Goal: Task Accomplishment & Management: Use online tool/utility

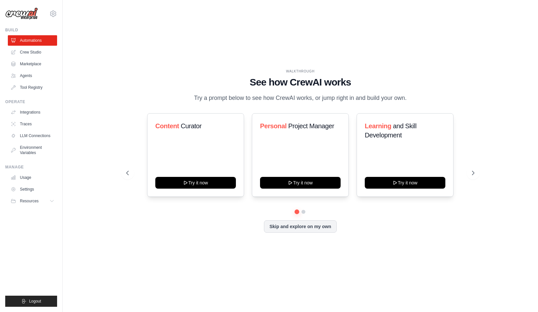
click at [303, 209] on div "Content Curator Try it now Personal Project Manager Try it now Learning and Ski…" at bounding box center [300, 161] width 348 height 97
click at [303, 210] on button at bounding box center [303, 211] width 5 height 5
click at [27, 50] on link "Crew Studio" at bounding box center [32, 52] width 49 height 10
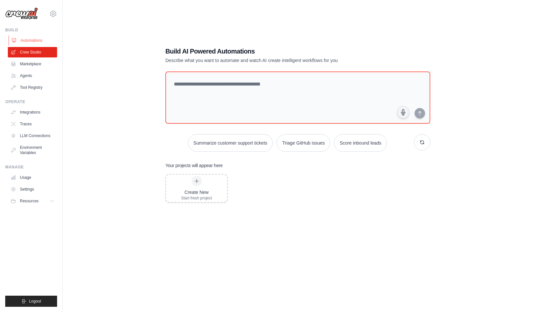
click at [36, 38] on link "Automations" at bounding box center [32, 40] width 49 height 10
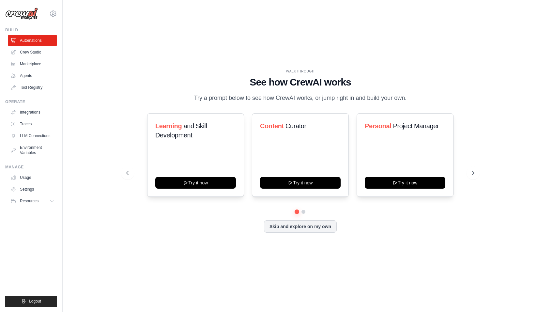
click at [26, 117] on ul "Integrations Traces LLM Connections Environment Variables" at bounding box center [32, 132] width 49 height 51
click at [28, 116] on link "Integrations" at bounding box center [32, 112] width 49 height 10
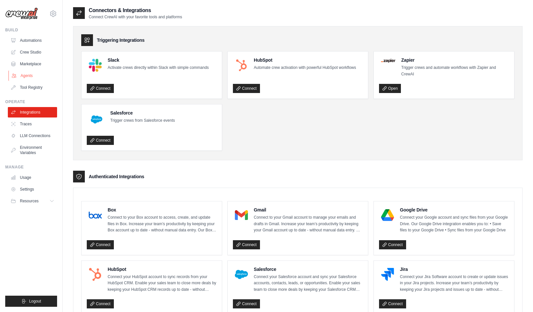
click at [31, 74] on link "Agents" at bounding box center [32, 75] width 49 height 10
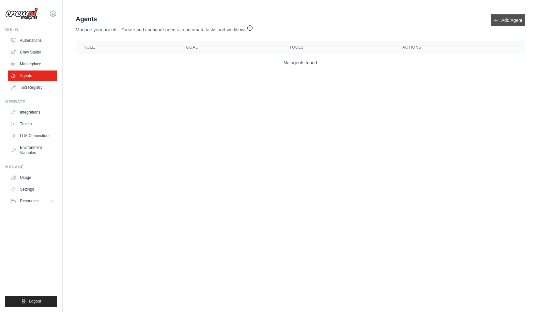
click at [508, 23] on link "Add Agent" at bounding box center [508, 20] width 34 height 12
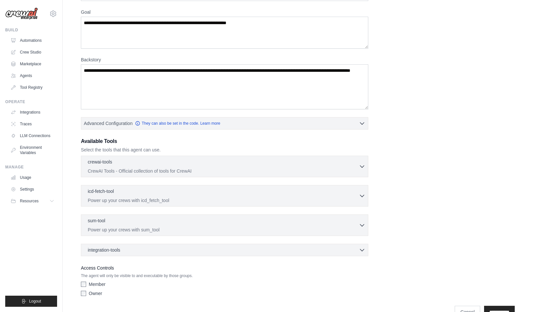
scroll to position [58, 0]
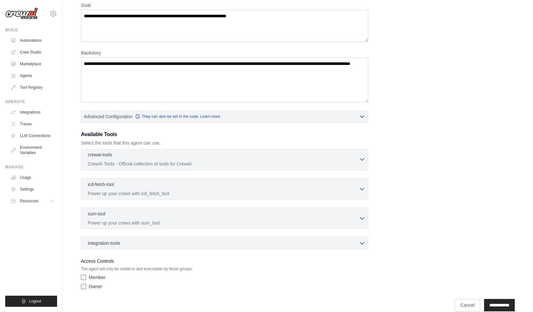
click at [359, 158] on icon "button" at bounding box center [362, 159] width 7 height 7
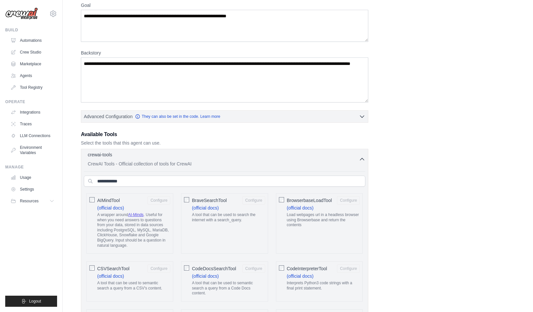
click at [359, 158] on icon "button" at bounding box center [362, 159] width 7 height 7
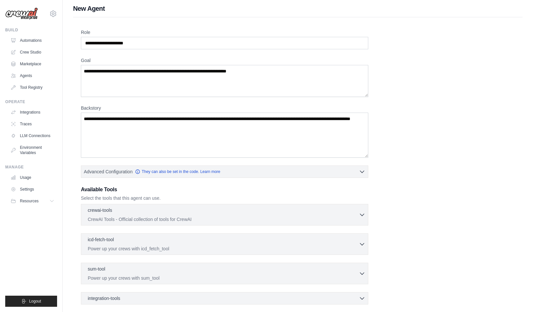
scroll to position [0, 0]
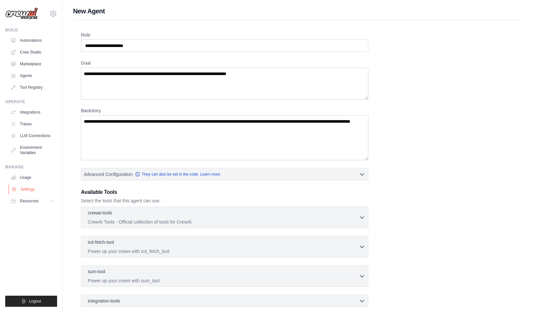
click at [32, 193] on link "Settings" at bounding box center [32, 189] width 49 height 10
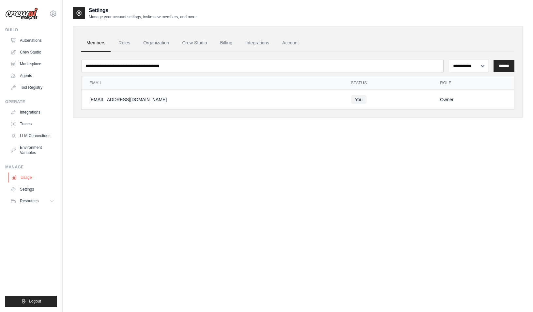
click at [32, 178] on link "Usage" at bounding box center [32, 177] width 49 height 10
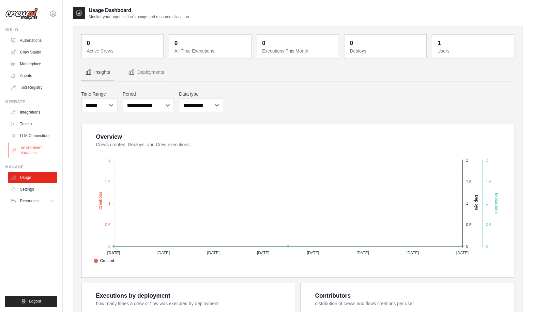
click at [28, 152] on link "Environment Variables" at bounding box center [32, 150] width 49 height 16
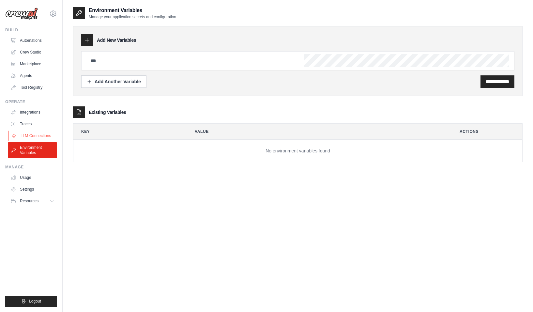
click at [34, 134] on link "LLM Connections" at bounding box center [32, 135] width 49 height 10
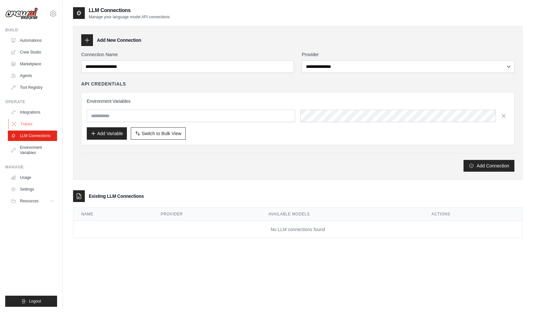
click at [29, 123] on link "Traces" at bounding box center [32, 124] width 49 height 10
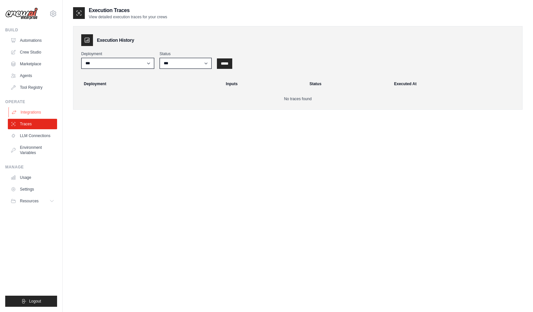
click at [32, 112] on link "Integrations" at bounding box center [32, 112] width 49 height 10
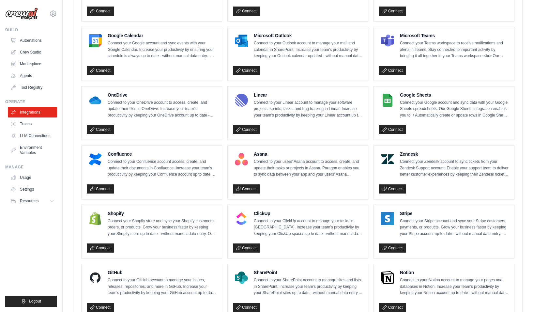
scroll to position [380, 0]
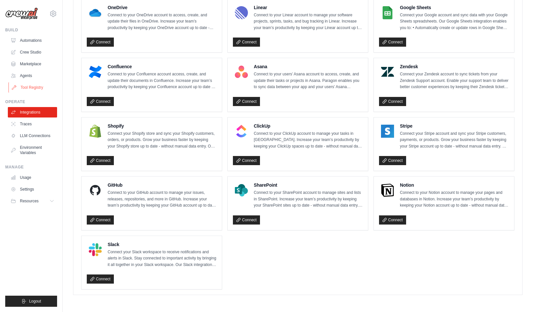
click at [21, 84] on link "Tool Registry" at bounding box center [32, 87] width 49 height 10
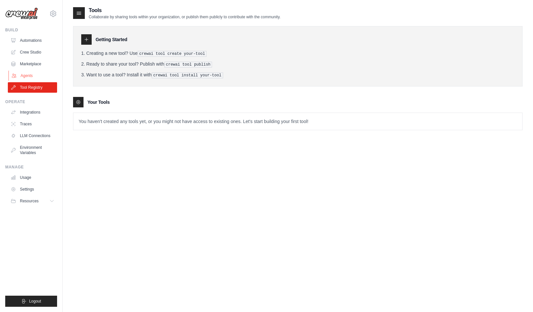
click at [27, 74] on link "Agents" at bounding box center [32, 75] width 49 height 10
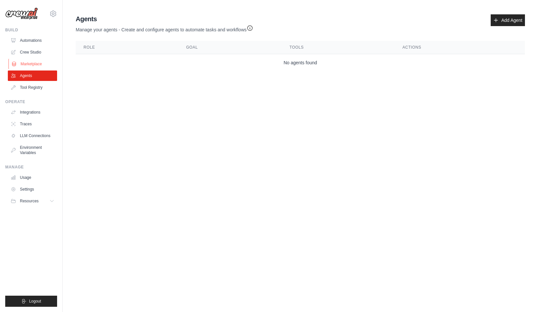
click at [40, 62] on link "Marketplace" at bounding box center [32, 64] width 49 height 10
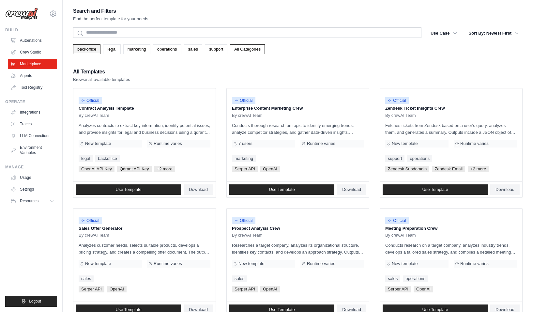
click at [87, 48] on link "backoffice" at bounding box center [86, 49] width 27 height 10
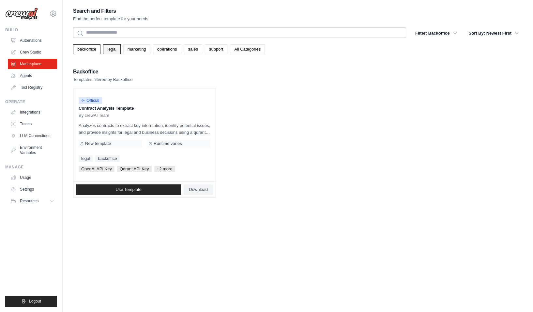
click at [106, 48] on link "legal" at bounding box center [111, 49] width 17 height 10
click at [137, 50] on link "marketing" at bounding box center [136, 49] width 27 height 10
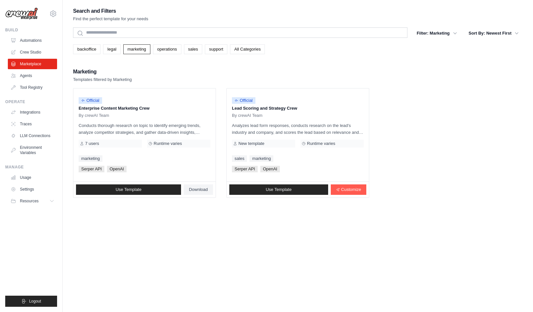
click at [448, 89] on ul "Official Enterprise Content Marketing Crew By crewAI Team Conducts thorough res…" at bounding box center [297, 143] width 449 height 110
click at [166, 52] on link "operations" at bounding box center [167, 49] width 28 height 10
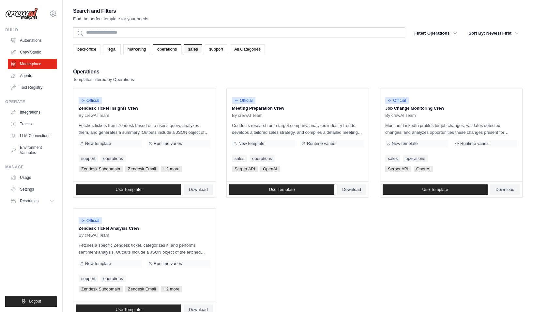
click at [197, 46] on link "sales" at bounding box center [193, 49] width 18 height 10
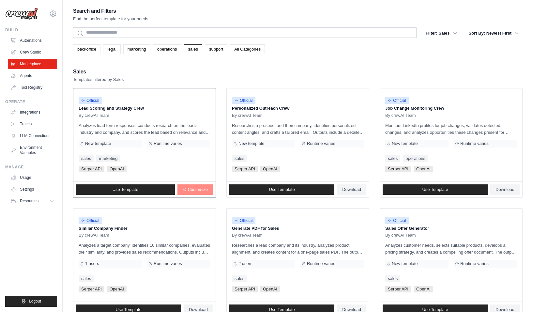
click at [180, 189] on link "Customize" at bounding box center [195, 189] width 36 height 10
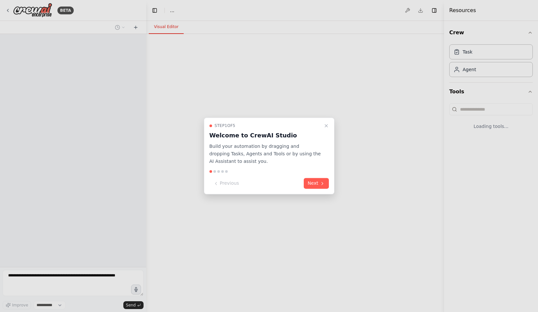
select select "****"
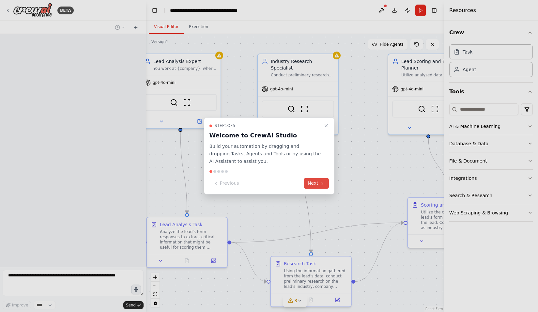
click at [314, 181] on button "Next" at bounding box center [316, 183] width 25 height 11
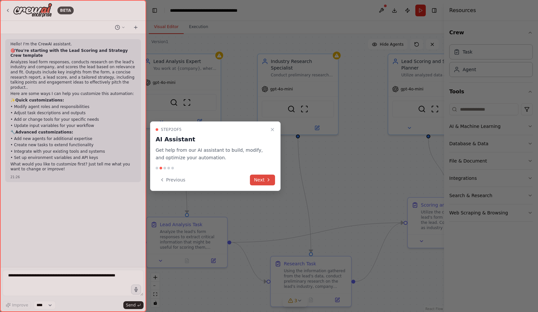
click at [258, 183] on button "Next" at bounding box center [262, 179] width 25 height 11
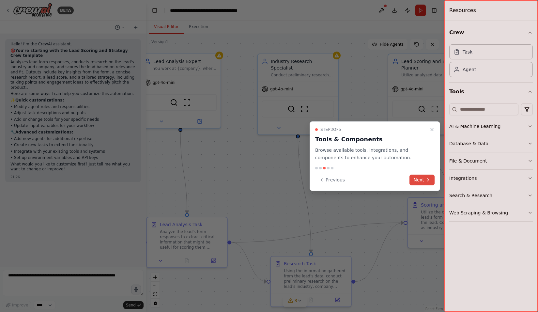
click at [422, 181] on button "Next" at bounding box center [421, 179] width 25 height 11
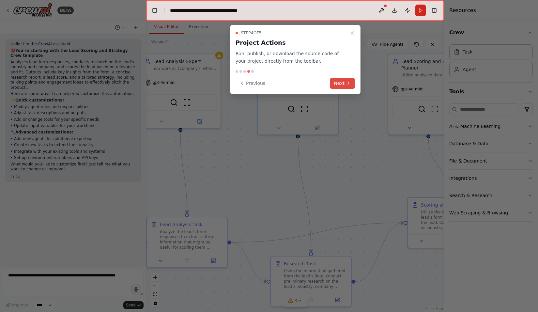
click at [347, 84] on icon at bounding box center [348, 83] width 5 height 5
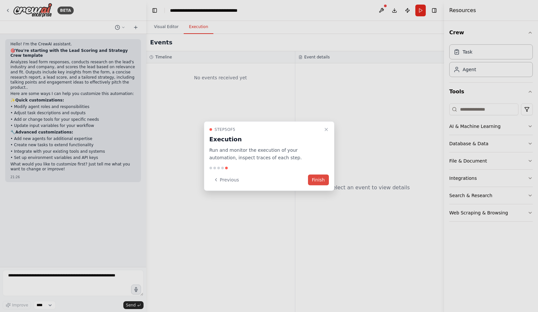
click at [315, 179] on button "Finish" at bounding box center [318, 179] width 21 height 11
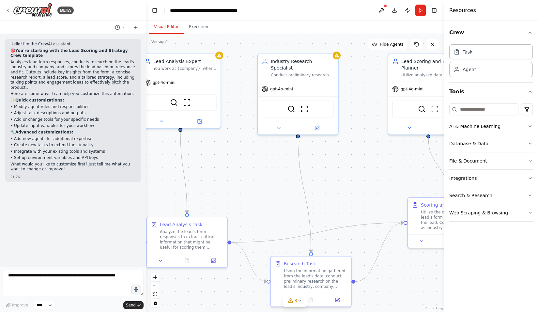
click at [231, 193] on div ".deletable-edge-delete-btn { width: 20px; height: 20px; border: 0px solid #ffff…" at bounding box center [295, 173] width 298 height 278
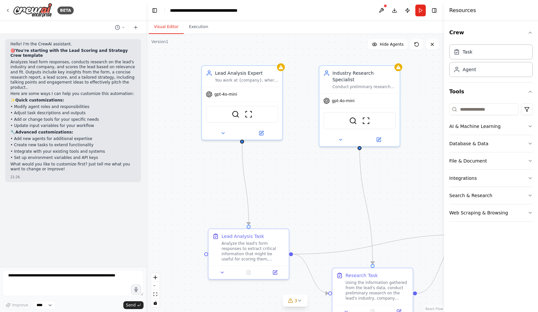
drag, startPoint x: 221, startPoint y: 175, endPoint x: 283, endPoint y: 187, distance: 62.8
click at [283, 187] on div ".deletable-edge-delete-btn { width: 20px; height: 20px; border: 0px solid #ffff…" at bounding box center [295, 173] width 298 height 278
click at [250, 79] on div "You work at {company}, where you main goal is to analyze leads form responses t…" at bounding box center [246, 78] width 63 height 5
click at [256, 131] on button at bounding box center [261, 132] width 37 height 8
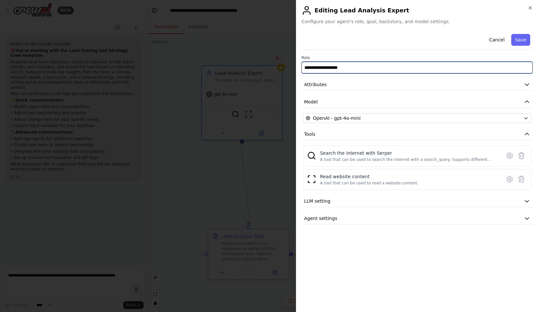
click at [356, 68] on input "**********" at bounding box center [416, 68] width 231 height 12
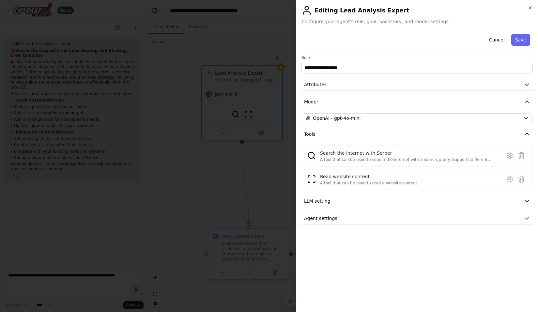
click at [356, 52] on div "**********" at bounding box center [416, 127] width 231 height 193
click at [348, 151] on div "Search the internet with Serper" at bounding box center [408, 153] width 177 height 7
click at [511, 154] on icon at bounding box center [510, 156] width 6 height 6
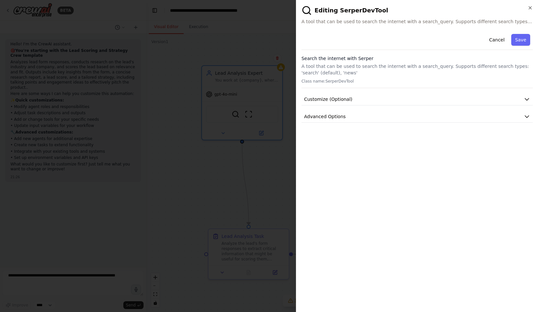
click at [530, 5] on div "**********" at bounding box center [417, 156] width 242 height 312
click at [530, 8] on icon "button" at bounding box center [529, 7] width 5 height 5
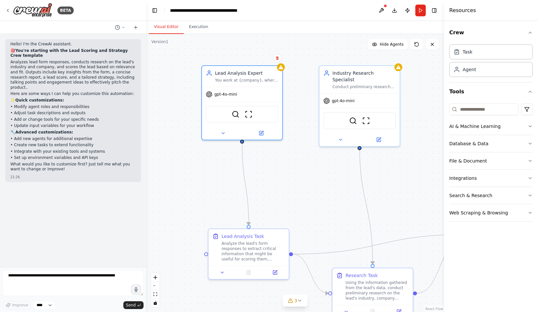
click at [205, 204] on div ".deletable-edge-delete-btn { width: 20px; height: 20px; border: 0px solid #ffff…" at bounding box center [295, 173] width 298 height 278
click at [273, 273] on icon at bounding box center [275, 271] width 4 height 4
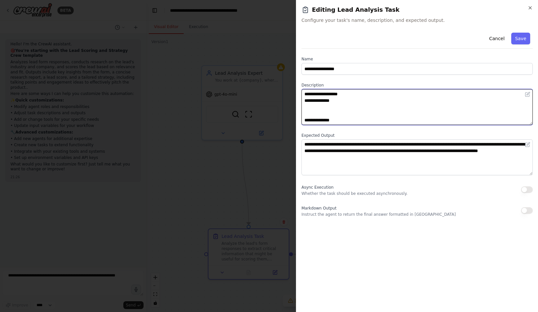
scroll to position [65, 0]
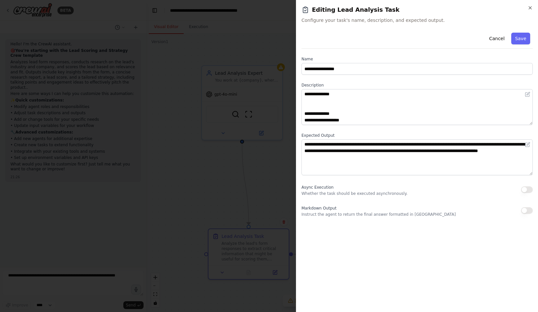
click at [192, 144] on div at bounding box center [269, 156] width 538 height 312
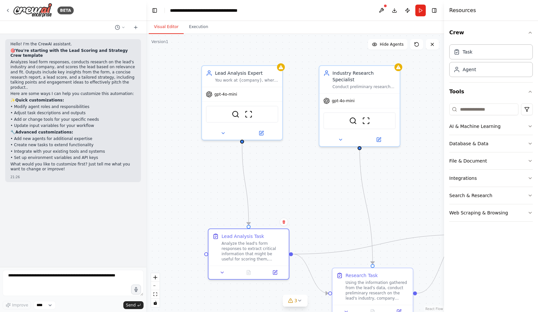
click at [297, 202] on div ".deletable-edge-delete-btn { width: 20px; height: 20px; border: 0px solid #ffff…" at bounding box center [295, 173] width 298 height 278
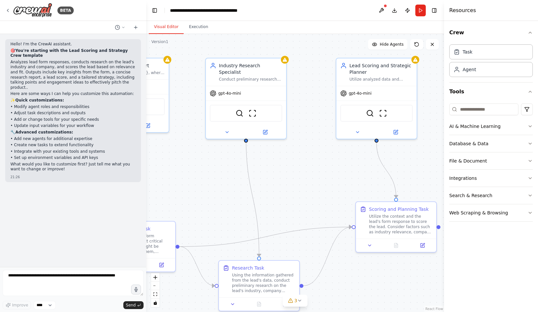
drag, startPoint x: 315, startPoint y: 211, endPoint x: 201, endPoint y: 204, distance: 113.8
click at [201, 204] on div ".deletable-edge-delete-btn { width: 20px; height: 20px; border: 0px solid #ffff…" at bounding box center [295, 173] width 298 height 278
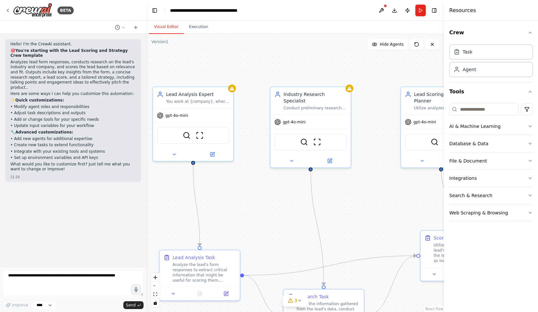
drag, startPoint x: 329, startPoint y: 180, endPoint x: 393, endPoint y: 208, distance: 70.7
click at [393, 208] on div ".deletable-edge-delete-btn { width: 20px; height: 20px; border: 0px solid #ffff…" at bounding box center [295, 173] width 298 height 278
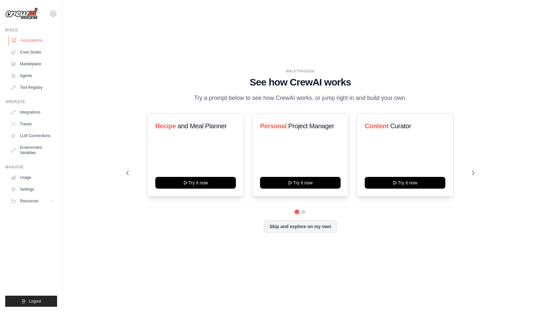
click at [33, 39] on link "Automations" at bounding box center [32, 40] width 49 height 10
click at [54, 11] on icon at bounding box center [53, 14] width 6 height 6
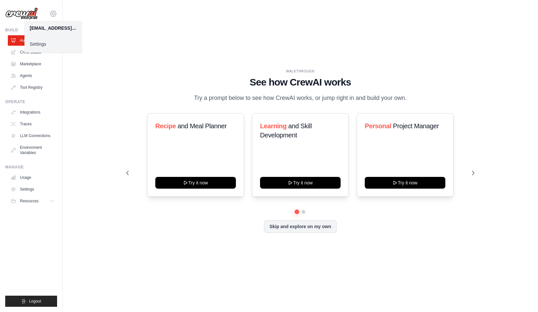
click at [54, 11] on icon at bounding box center [53, 14] width 6 height 6
click at [97, 225] on div "WALKTHROUGH See how CrewAI works Try a prompt below to see how CrewAI works, or…" at bounding box center [300, 156] width 454 height 299
click at [43, 50] on link "Crew Studio" at bounding box center [32, 52] width 49 height 10
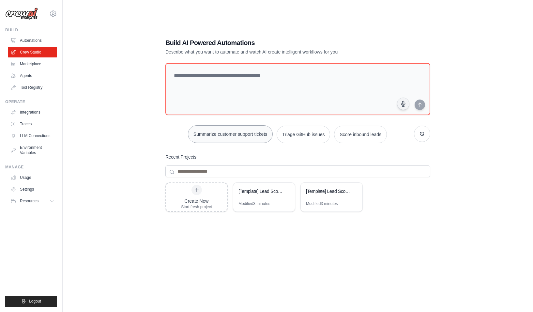
click at [215, 137] on button "Summarize customer support tickets" at bounding box center [230, 134] width 85 height 18
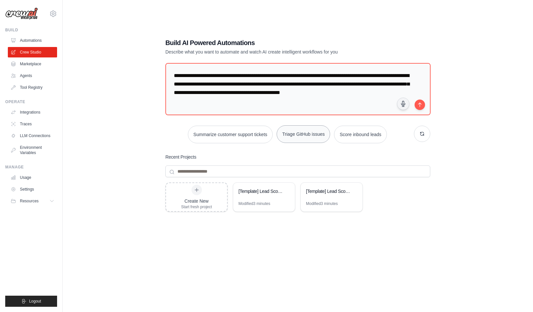
click at [307, 129] on button "Triage GitHub issues" at bounding box center [303, 134] width 53 height 18
click at [358, 132] on button "Score inbound leads" at bounding box center [360, 134] width 53 height 18
click at [310, 137] on button "Triage GitHub issues" at bounding box center [303, 134] width 53 height 18
click at [257, 139] on button "Summarize customer support tickets" at bounding box center [230, 134] width 85 height 18
click at [292, 131] on button "Triage GitHub issues" at bounding box center [303, 134] width 53 height 18
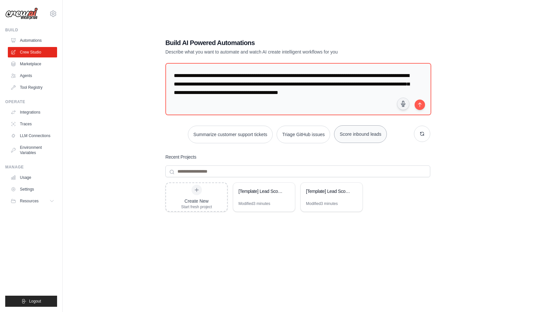
click at [345, 132] on button "Score inbound leads" at bounding box center [360, 134] width 53 height 18
click at [286, 139] on button "Triage GitHub issues" at bounding box center [303, 134] width 53 height 18
click at [225, 149] on div "**********" at bounding box center [298, 162] width 281 height 269
click at [223, 128] on button "Summarize customer support tickets" at bounding box center [230, 134] width 85 height 18
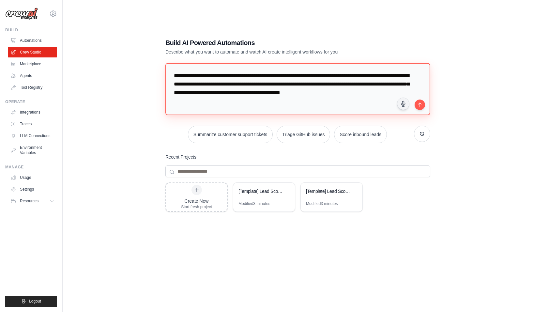
click at [224, 97] on textarea "**********" at bounding box center [297, 89] width 265 height 52
drag, startPoint x: 224, startPoint y: 96, endPoint x: 153, endPoint y: 57, distance: 81.6
click at [153, 57] on div "**********" at bounding box center [297, 163] width 449 height 312
click at [226, 104] on textarea "**********" at bounding box center [297, 89] width 265 height 52
drag, startPoint x: 226, startPoint y: 104, endPoint x: 170, endPoint y: 73, distance: 63.9
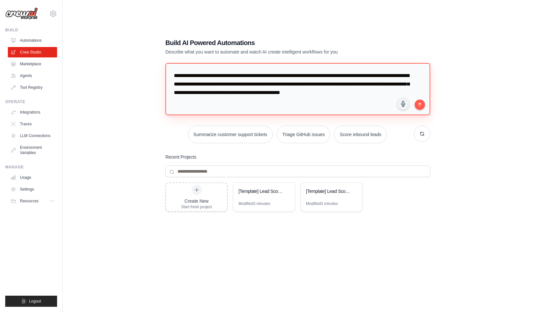
click at [170, 73] on textarea "**********" at bounding box center [297, 89] width 265 height 52
